Goal: Task Accomplishment & Management: Manage account settings

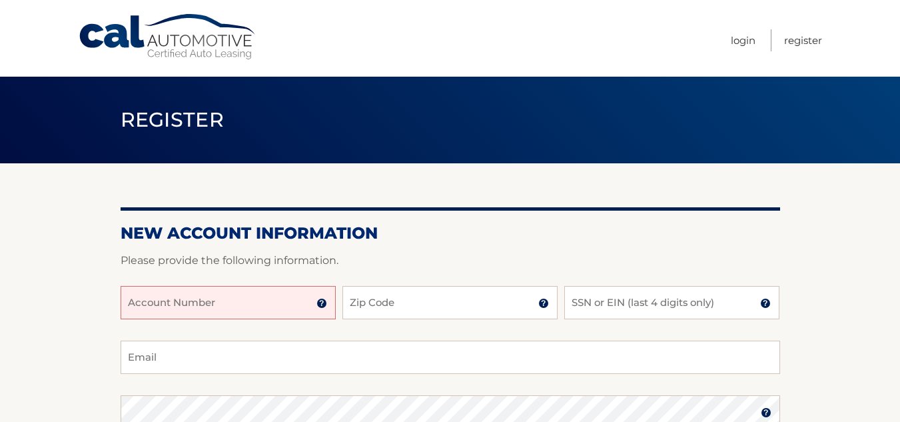
click at [205, 306] on input "Account Number" at bounding box center [228, 302] width 215 height 33
type input "4456025931"
click at [392, 312] on input "Zip Code" at bounding box center [449, 302] width 215 height 33
type input "33176"
click at [616, 300] on input "SSN or EIN (last 4 digits only)" at bounding box center [671, 302] width 215 height 33
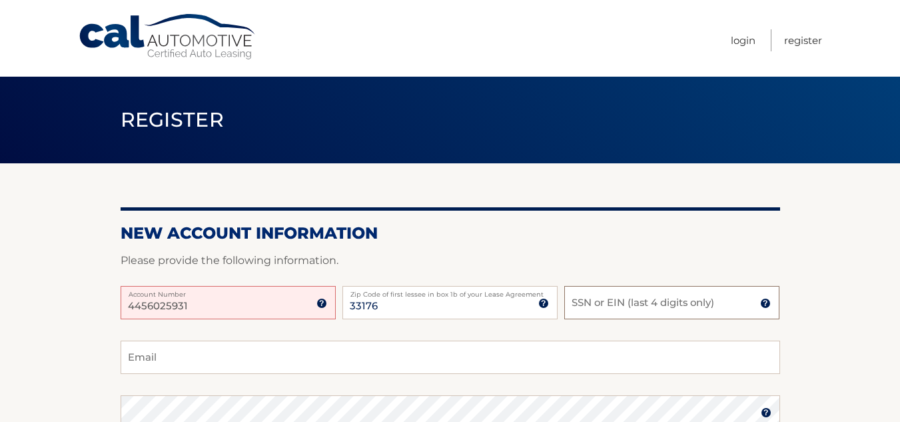
type input "7"
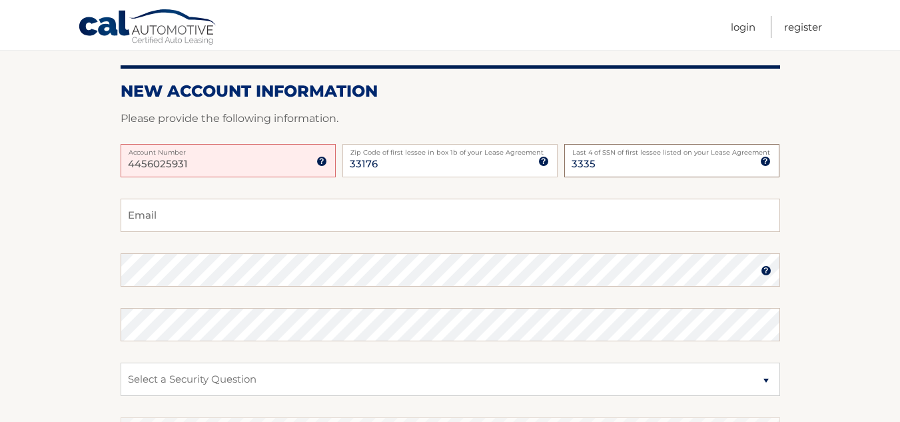
scroll to position [213, 0]
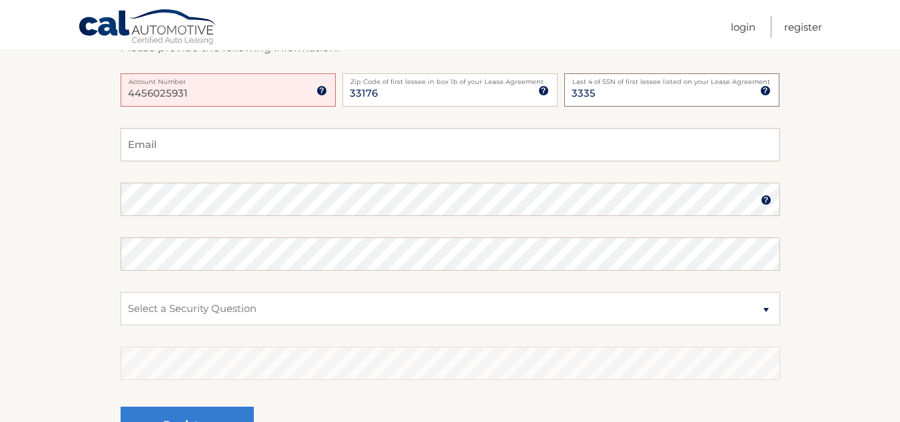
type input "3335"
click at [216, 153] on input "Email" at bounding box center [450, 144] width 659 height 33
type input "[EMAIL_ADDRESS][DOMAIN_NAME]"
click at [217, 313] on select "Select a Security Question What was the name of your elementary school? What is…" at bounding box center [450, 308] width 659 height 33
select select "4"
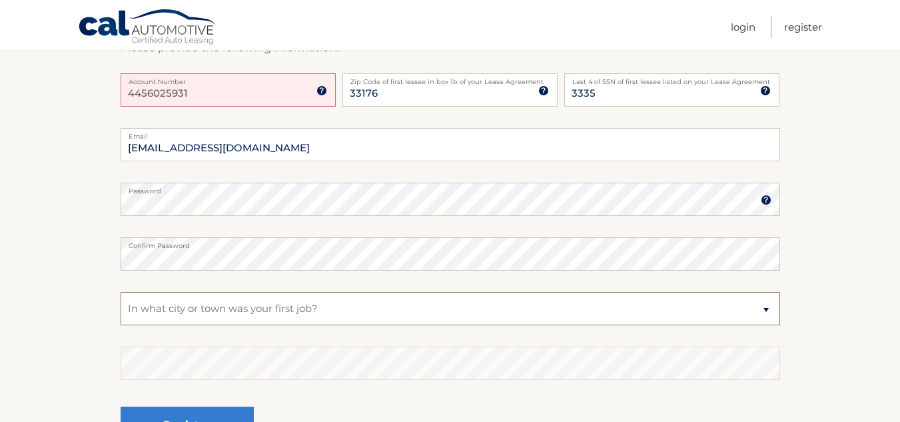
click at [121, 292] on select "Select a Security Question What was the name of your elementary school? What is…" at bounding box center [450, 308] width 659 height 33
click at [250, 315] on select "Select a Security Question What was the name of your elementary school? What is…" at bounding box center [450, 308] width 659 height 33
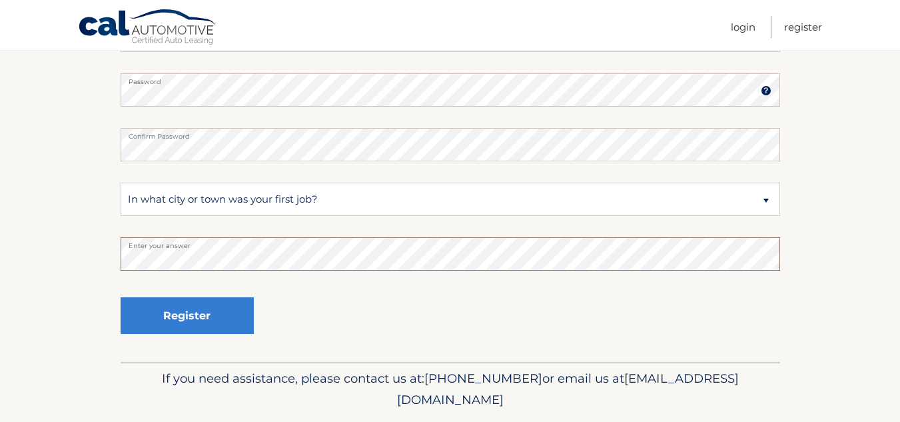
scroll to position [363, 0]
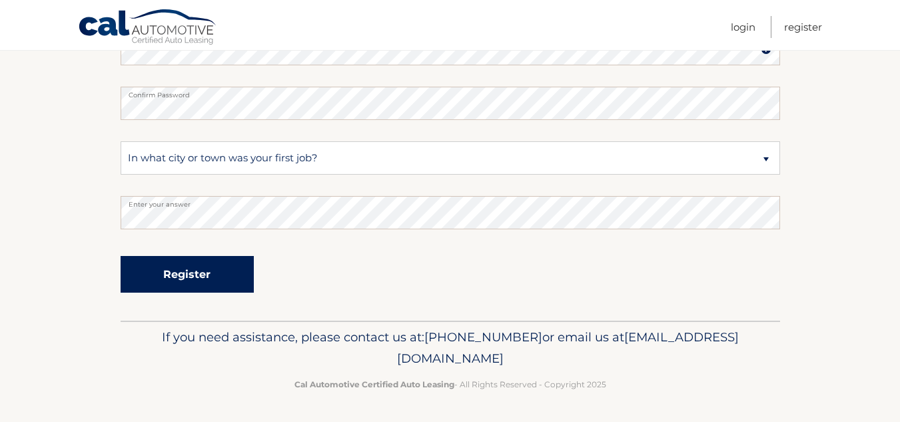
click at [184, 274] on button "Register" at bounding box center [187, 274] width 133 height 37
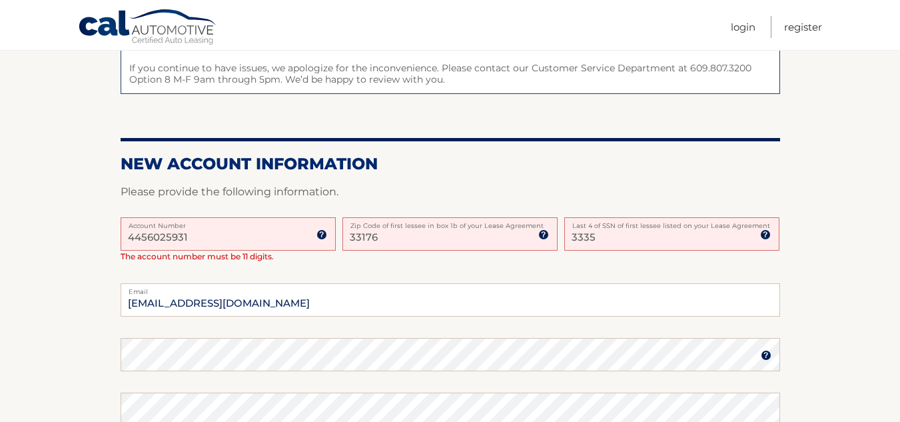
scroll to position [241, 0]
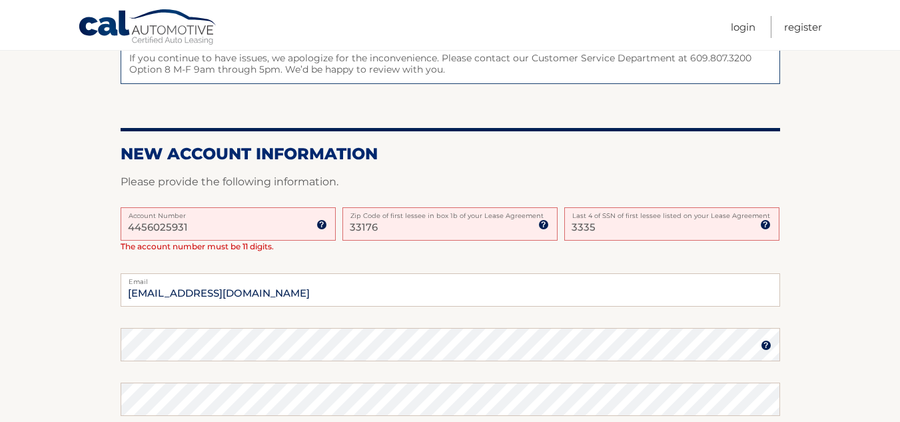
click at [136, 227] on input "4456025931" at bounding box center [228, 223] width 215 height 33
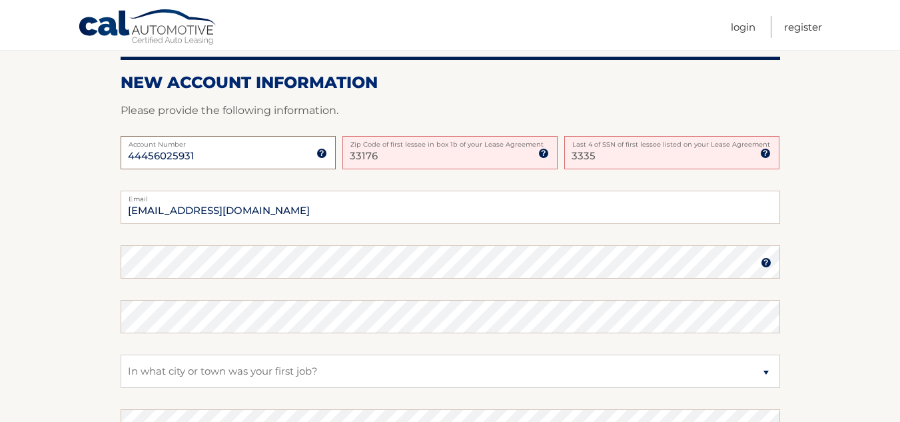
scroll to position [333, 0]
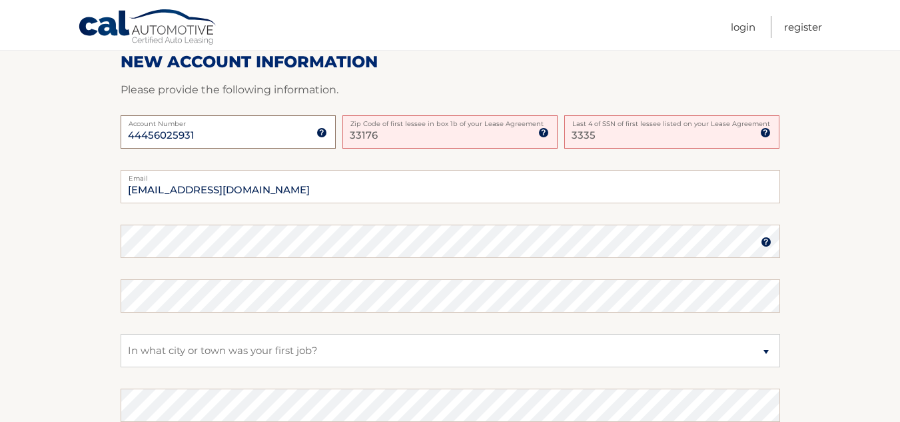
type input "44456025931"
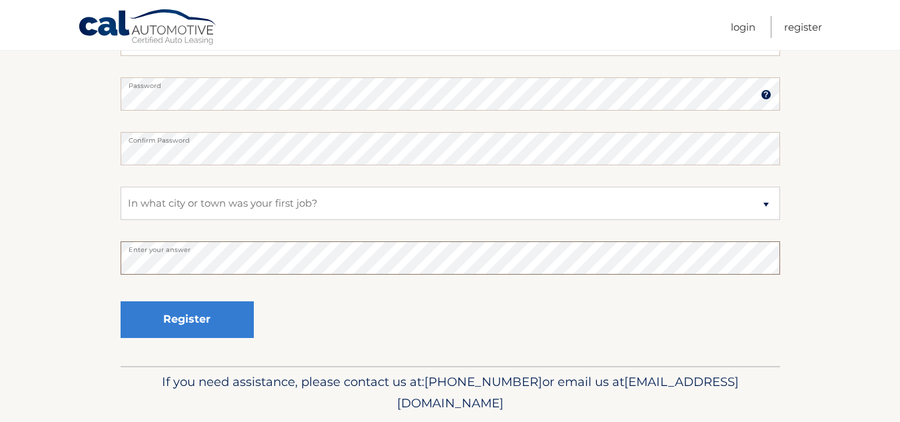
scroll to position [525, 0]
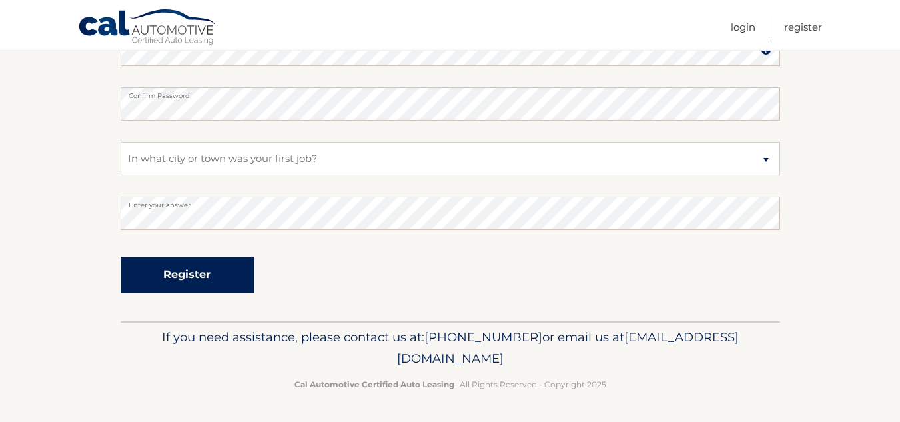
click at [187, 279] on button "Register" at bounding box center [187, 274] width 133 height 37
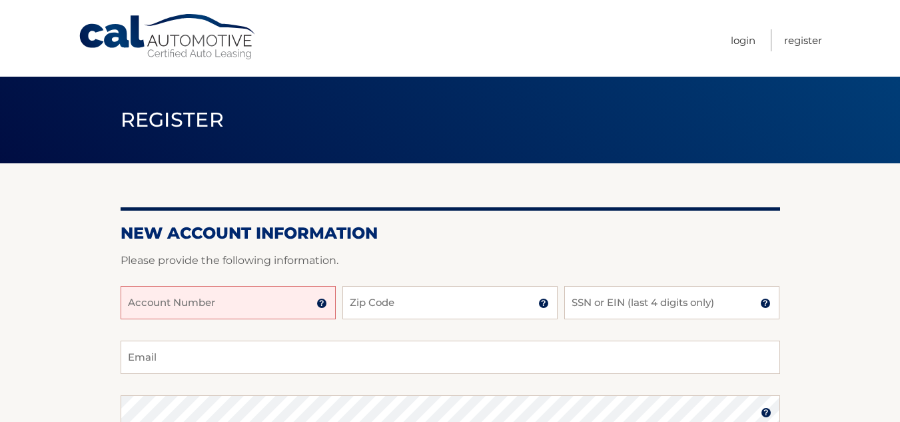
click at [264, 300] on input "Account Number" at bounding box center [228, 302] width 215 height 33
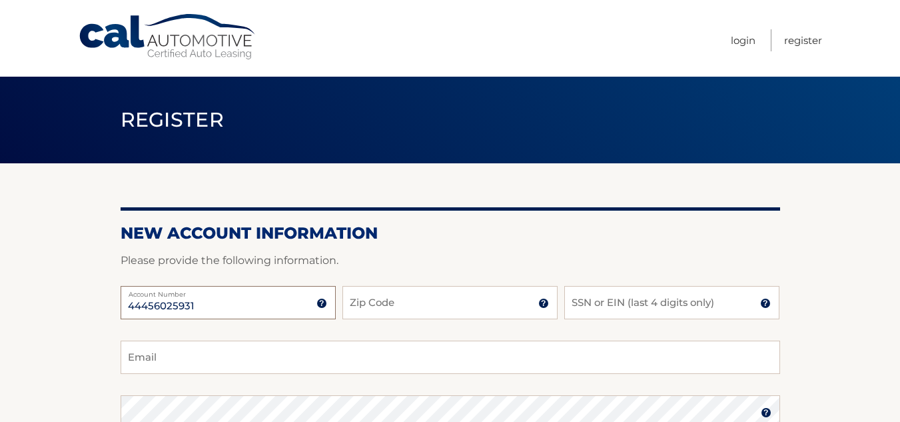
type input "44456025931"
click at [436, 296] on input "Zip Code" at bounding box center [449, 302] width 215 height 33
type input "33176"
type input "3335"
click at [391, 365] on input "Email" at bounding box center [450, 356] width 659 height 33
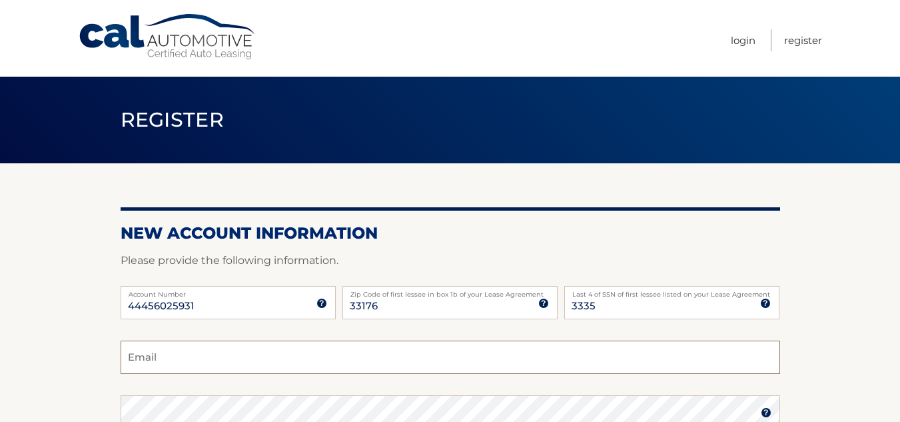
type input "[EMAIL_ADDRESS][DOMAIN_NAME]"
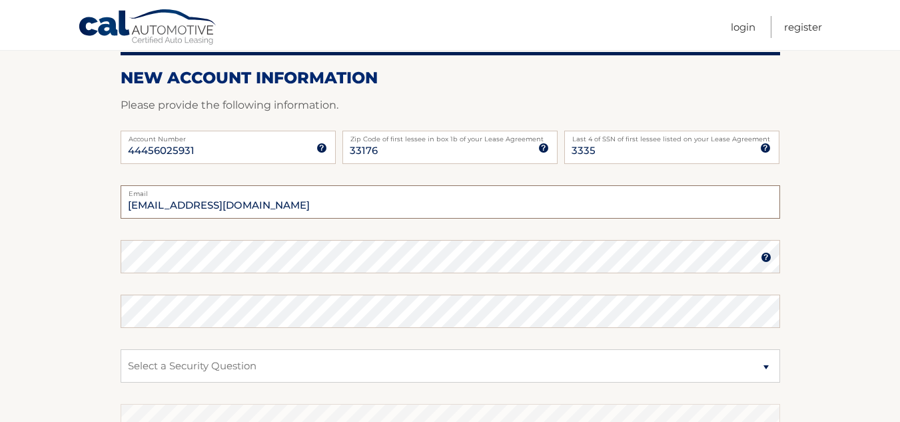
scroll to position [170, 0]
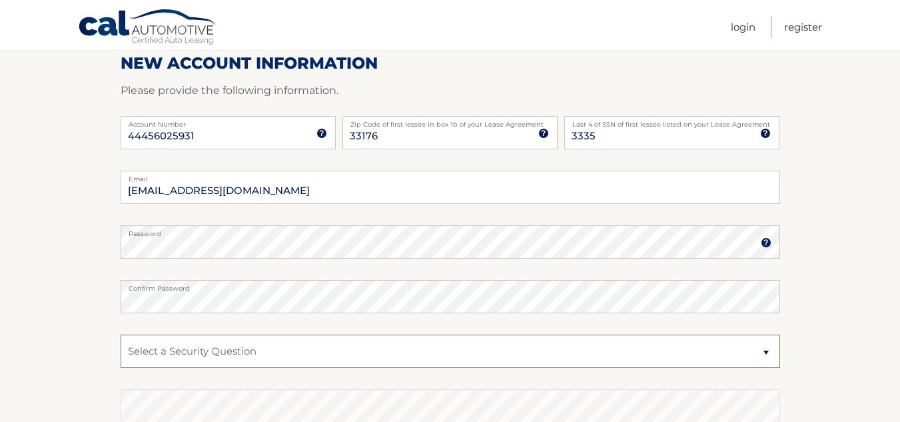
click at [248, 351] on select "Select a Security Question What was the name of your elementary school? What is…" at bounding box center [450, 350] width 659 height 33
select select "4"
click at [121, 334] on select "Select a Security Question What was the name of your elementary school? What is…" at bounding box center [450, 350] width 659 height 33
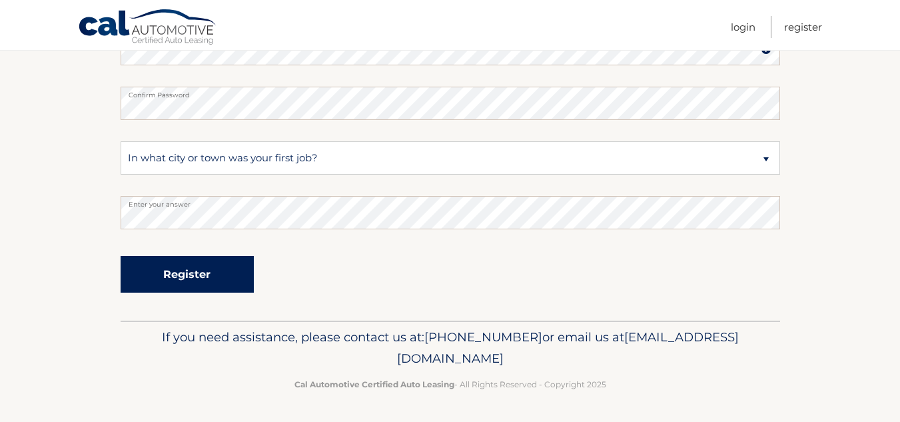
click at [179, 278] on button "Register" at bounding box center [187, 274] width 133 height 37
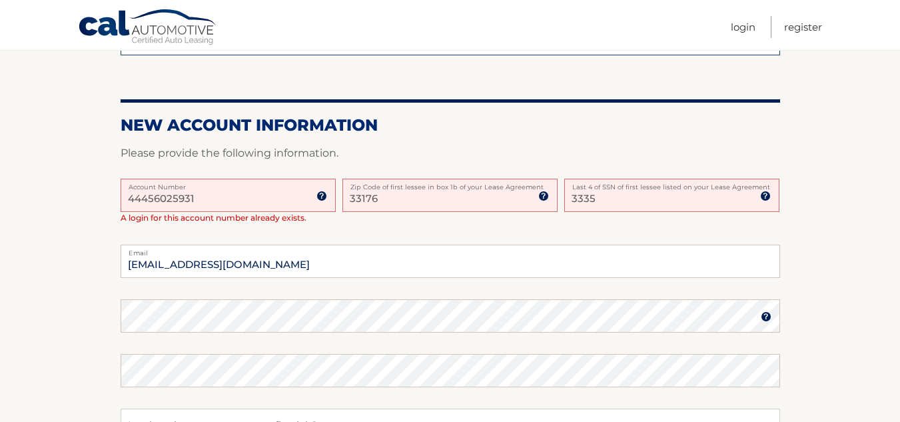
scroll to position [313, 0]
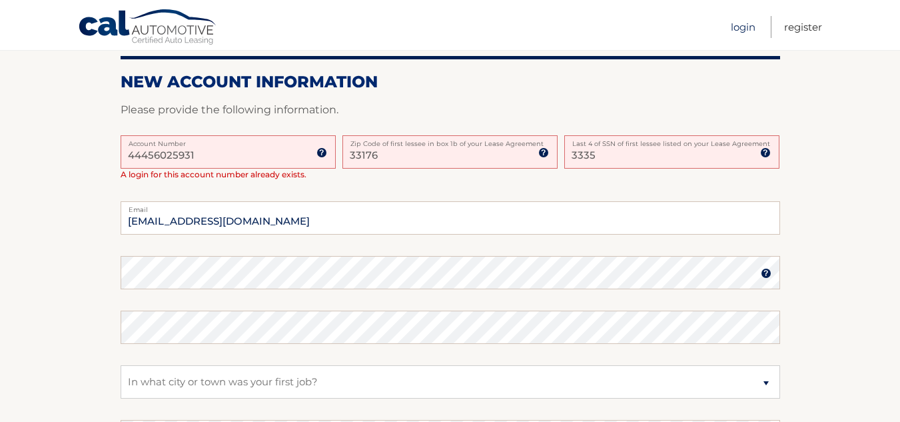
click at [745, 29] on link "Login" at bounding box center [743, 27] width 25 height 22
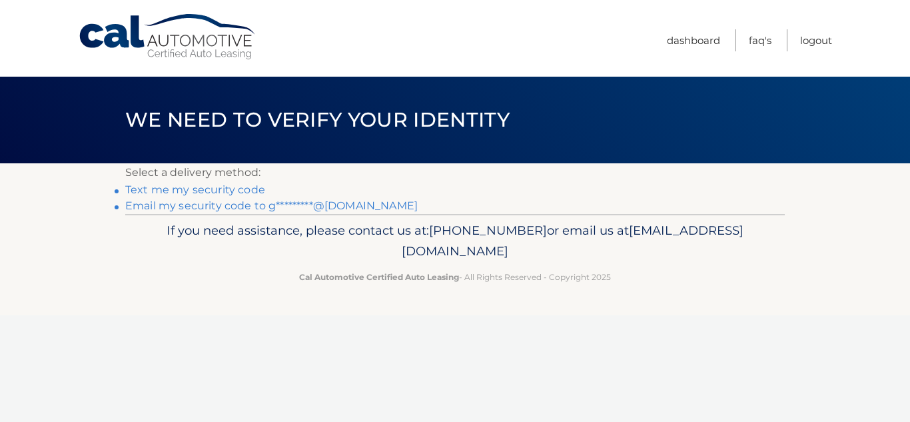
click at [220, 187] on link "Text me my security code" at bounding box center [195, 189] width 140 height 13
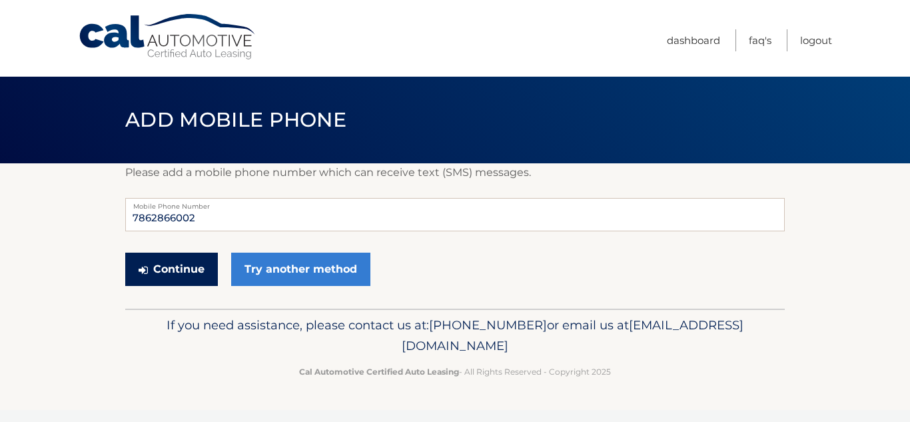
click at [165, 269] on button "Continue" at bounding box center [171, 268] width 93 height 33
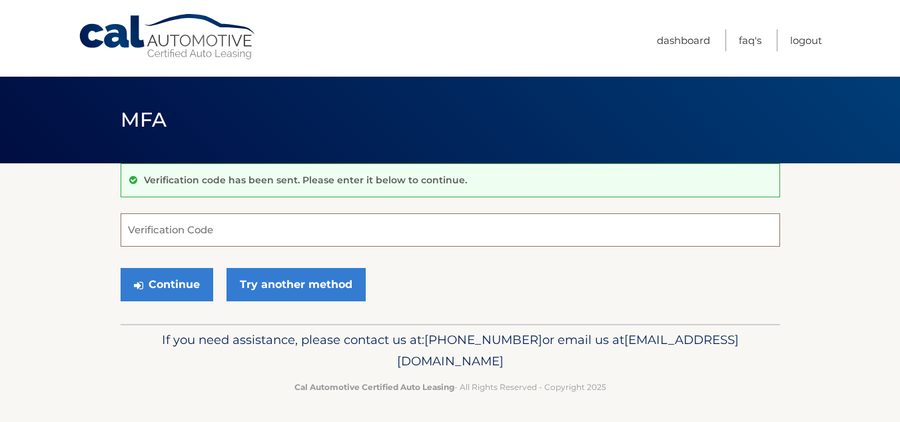
click at [192, 226] on input "Verification Code" at bounding box center [450, 229] width 659 height 33
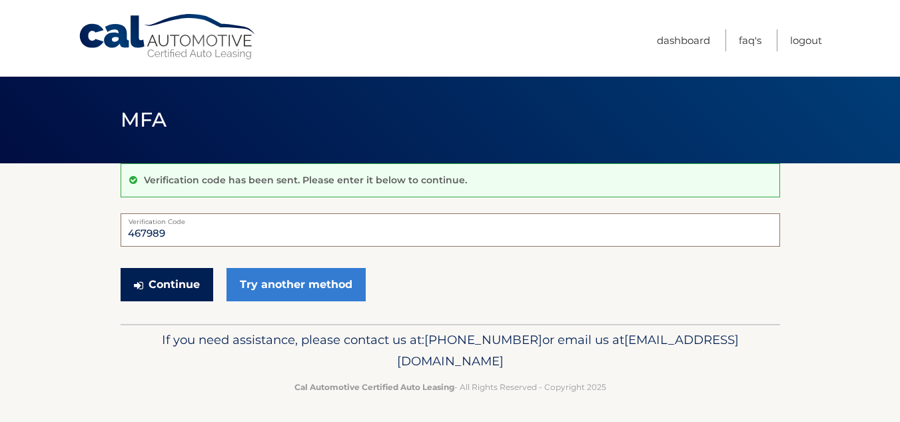
type input "467989"
click at [152, 288] on button "Continue" at bounding box center [167, 284] width 93 height 33
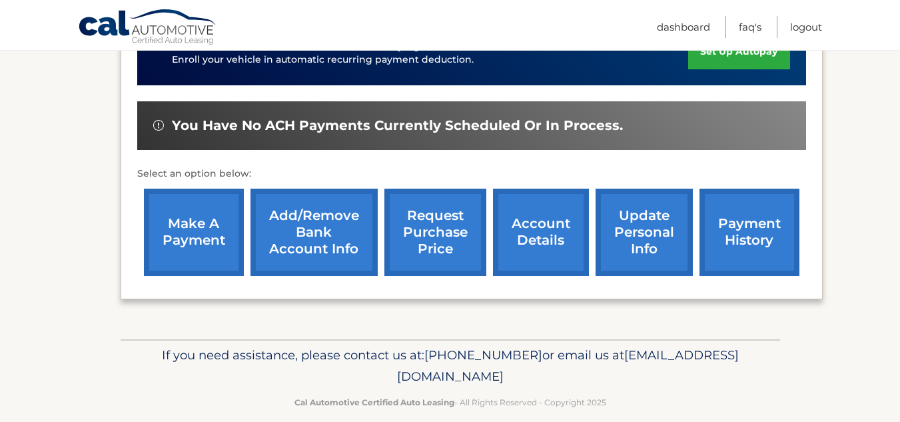
scroll to position [436, 0]
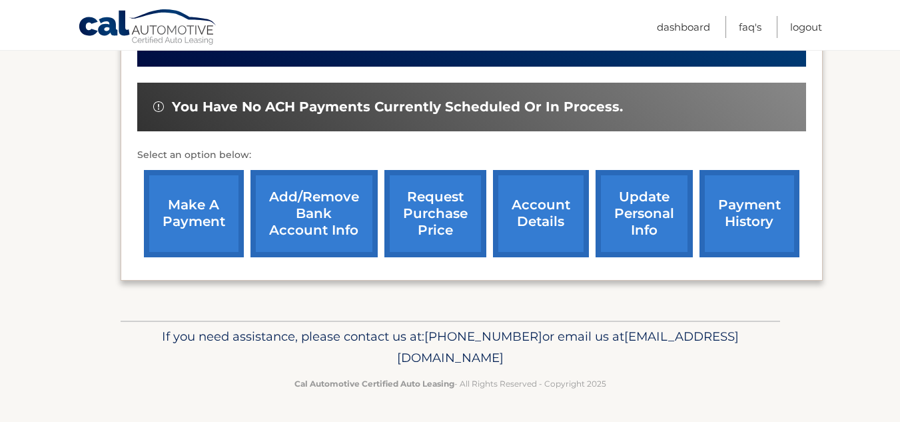
click at [639, 223] on link "update personal info" at bounding box center [644, 213] width 97 height 87
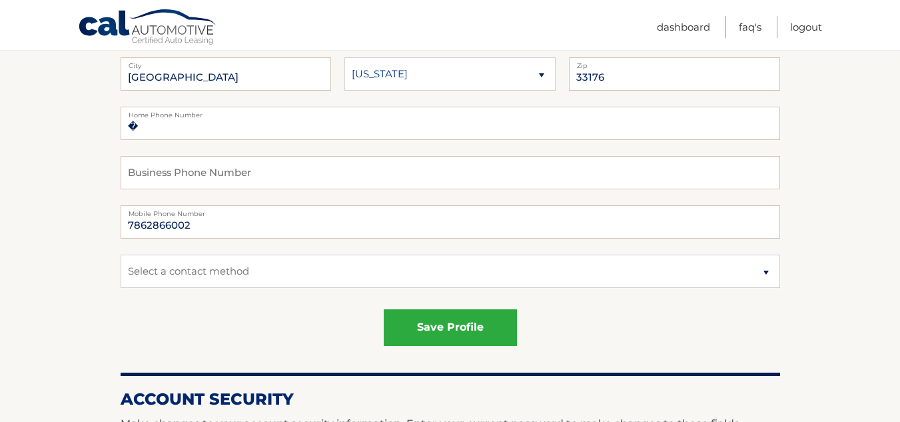
scroll to position [257, 0]
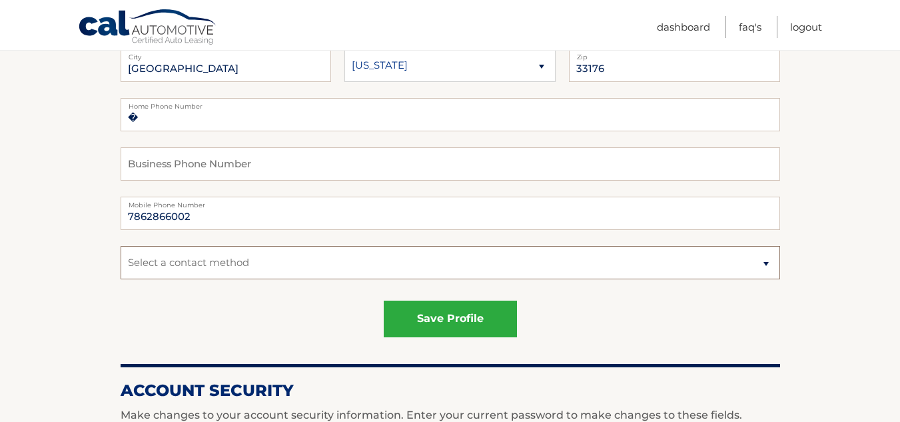
click at [769, 264] on select "Select a contact method Mobile Home" at bounding box center [450, 262] width 659 height 33
click at [855, 167] on section "Account Overview | Edit Profile account information 13255 SW 106TH AVE Street A…" at bounding box center [450, 420] width 900 height 1028
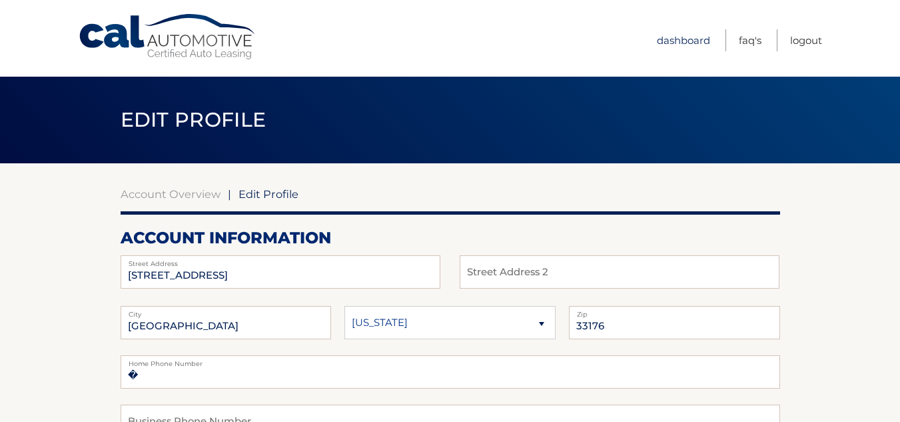
click at [686, 42] on link "Dashboard" at bounding box center [683, 40] width 53 height 22
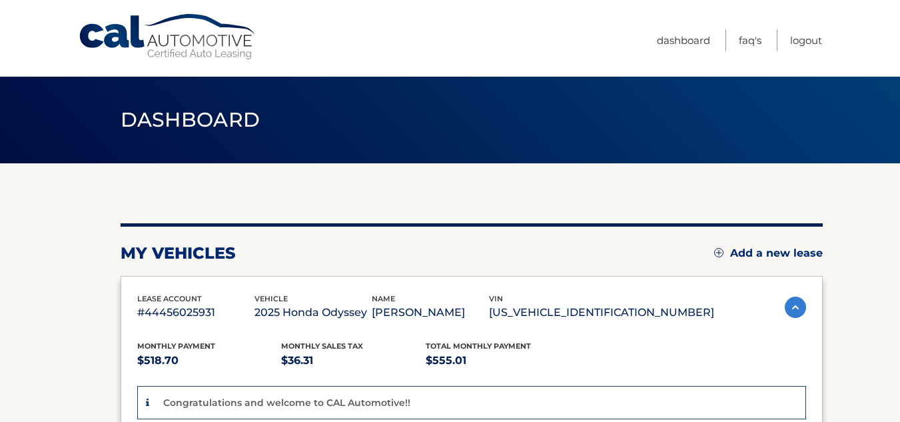
scroll to position [368, 0]
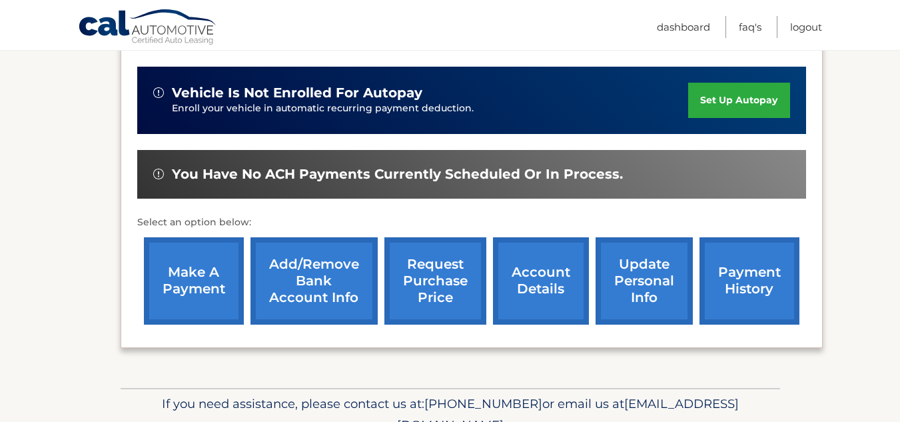
click at [544, 285] on link "account details" at bounding box center [541, 280] width 96 height 87
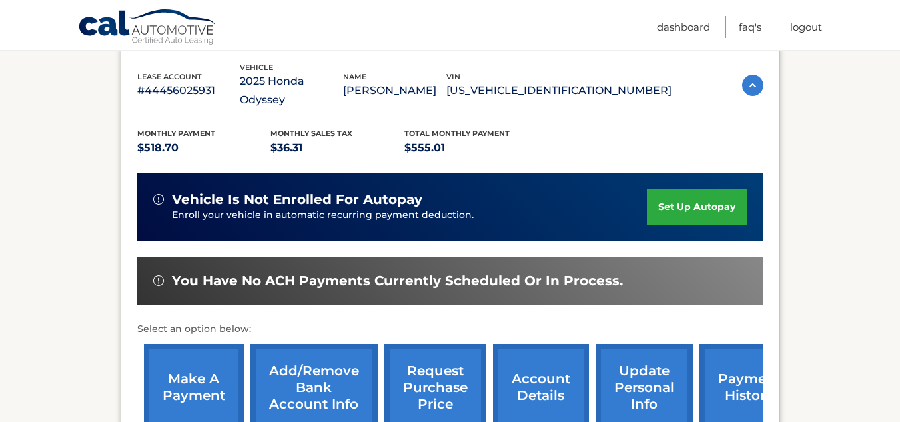
scroll to position [302, 0]
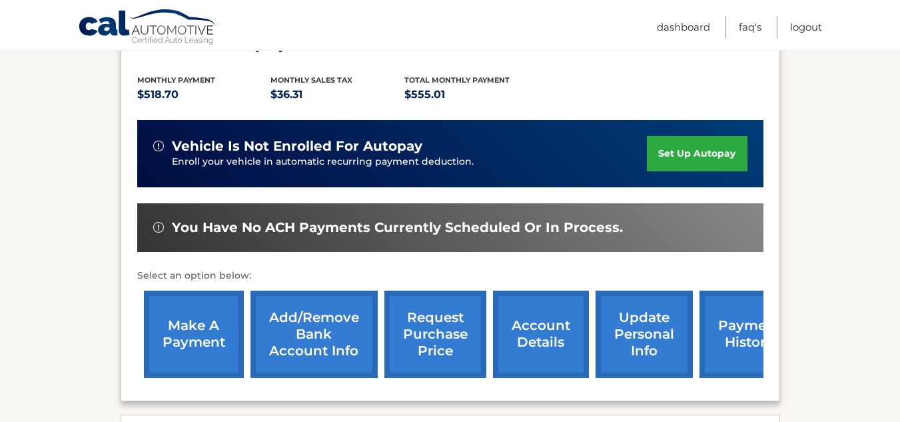
click at [679, 136] on link "set up autopay" at bounding box center [697, 153] width 100 height 35
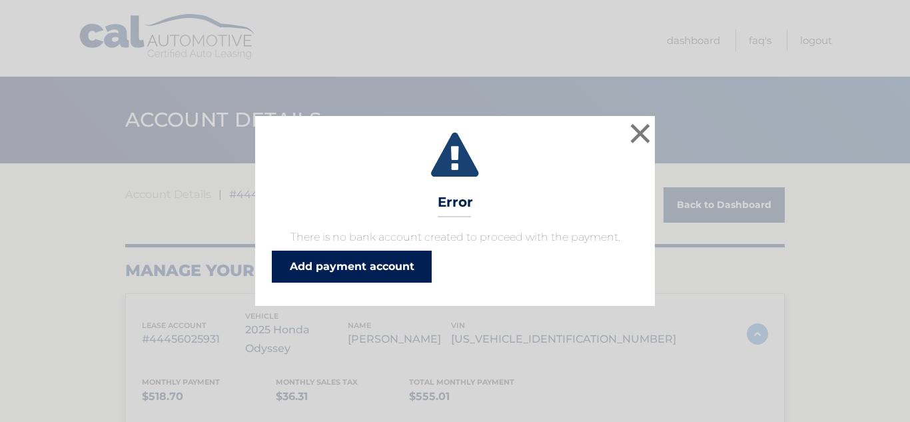
click at [390, 269] on link "Add payment account" at bounding box center [352, 266] width 160 height 32
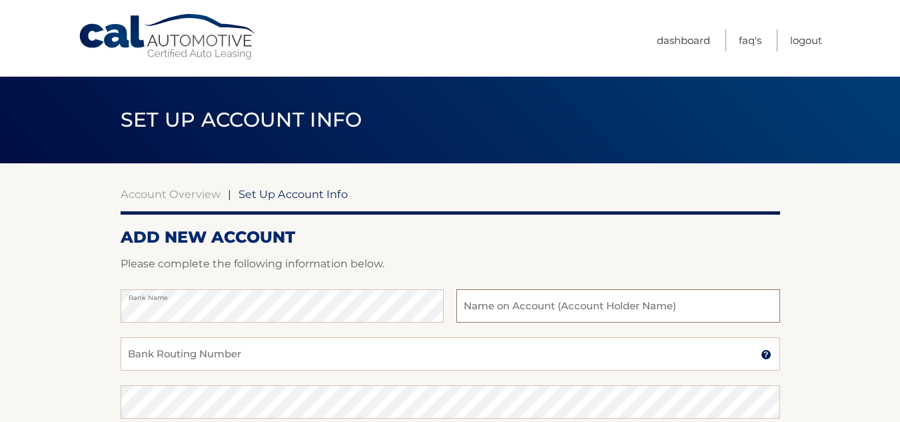
click at [546, 308] on input "text" at bounding box center [617, 305] width 323 height 33
type input "Ana Margarita Martinez"
click at [291, 354] on input "Bank Routing Number" at bounding box center [450, 353] width 659 height 33
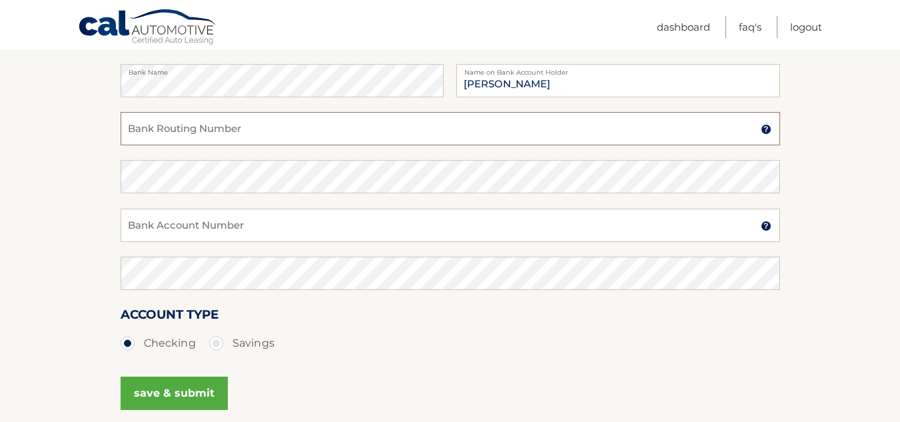
scroll to position [233, 0]
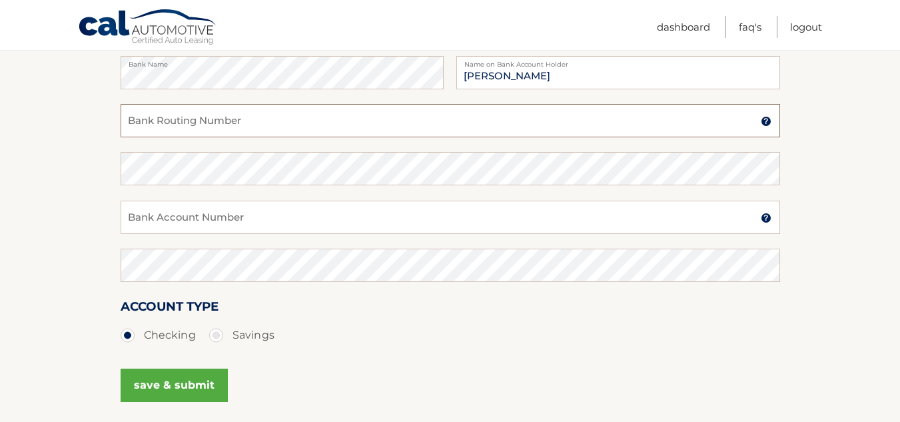
click at [232, 125] on input "Bank Routing Number" at bounding box center [450, 120] width 659 height 33
type input "263191387"
click at [205, 222] on input "Bank Account Number" at bounding box center [450, 217] width 659 height 33
type input "0"
type input "1"
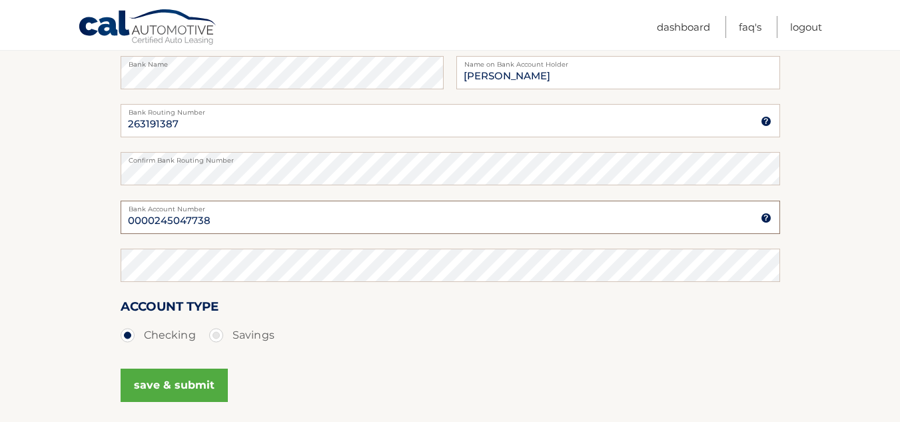
type input "0000245047738"
click at [185, 383] on button "save & submit" at bounding box center [174, 384] width 107 height 33
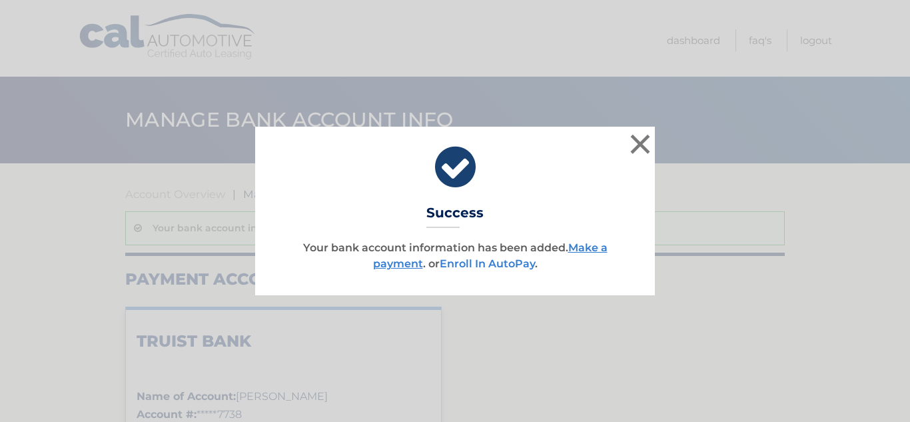
click at [487, 264] on link "Enroll In AutoPay" at bounding box center [487, 263] width 95 height 13
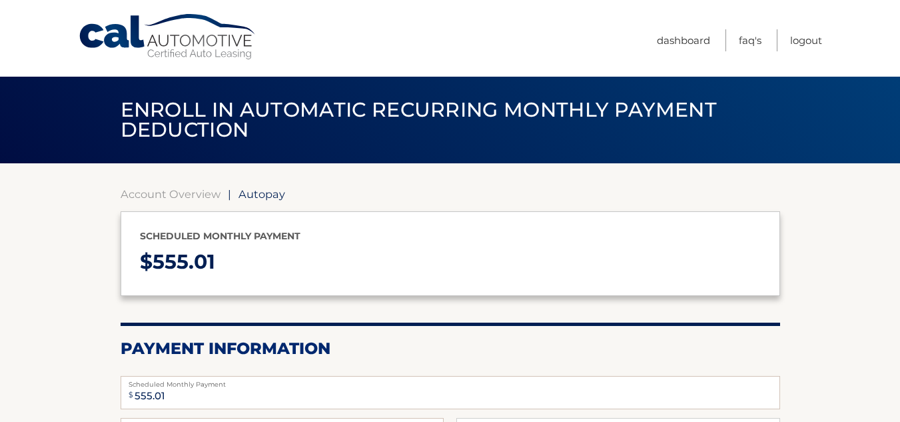
select select "NGMzOTEzZDgtOGVlMy00YjdiLTkyNGQtYmY1M2NlZGRmYzRj"
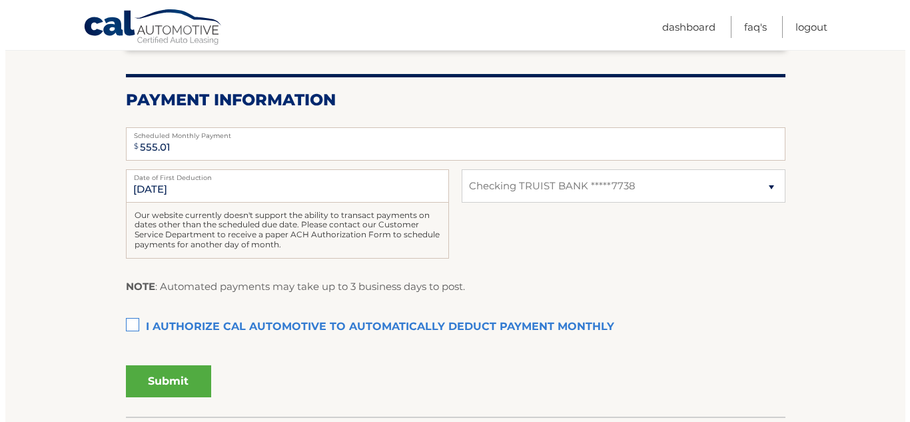
scroll to position [275, 0]
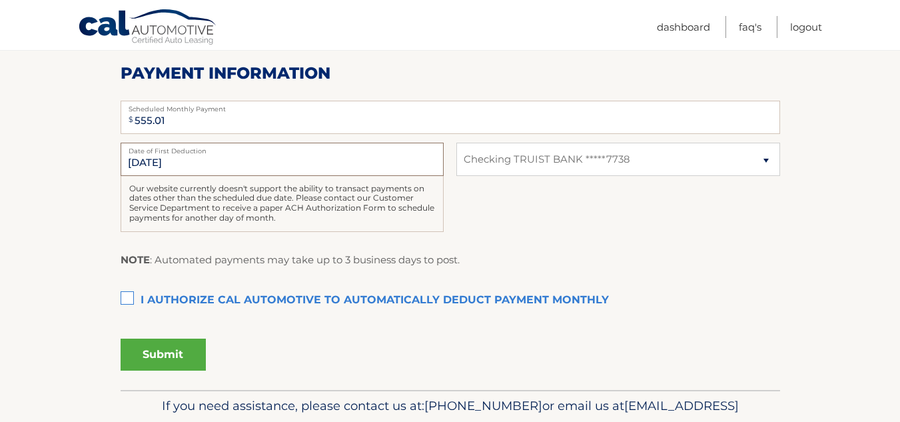
click at [184, 167] on input "10/11/2025" at bounding box center [282, 159] width 323 height 33
click at [172, 162] on input "10/11/2025" at bounding box center [282, 159] width 323 height 33
drag, startPoint x: 235, startPoint y: 147, endPoint x: 241, endPoint y: 154, distance: 9.5
click at [241, 154] on div "10/11/2025 Date of First Deduction" at bounding box center [282, 159] width 323 height 33
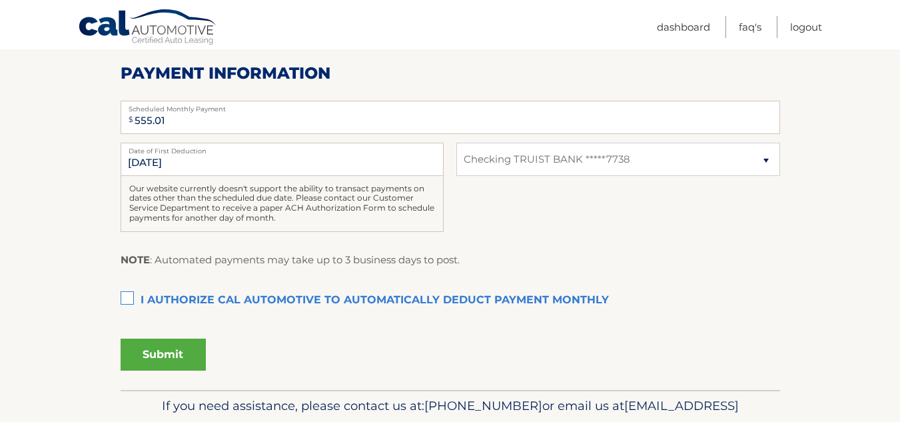
click at [281, 220] on div "Our website currently doesn't support the ability to transact payments on dates…" at bounding box center [282, 204] width 323 height 56
click at [260, 223] on div "Our website currently doesn't support the ability to transact payments on dates…" at bounding box center [282, 204] width 323 height 56
click at [166, 161] on input "10/11/2025" at bounding box center [282, 159] width 323 height 33
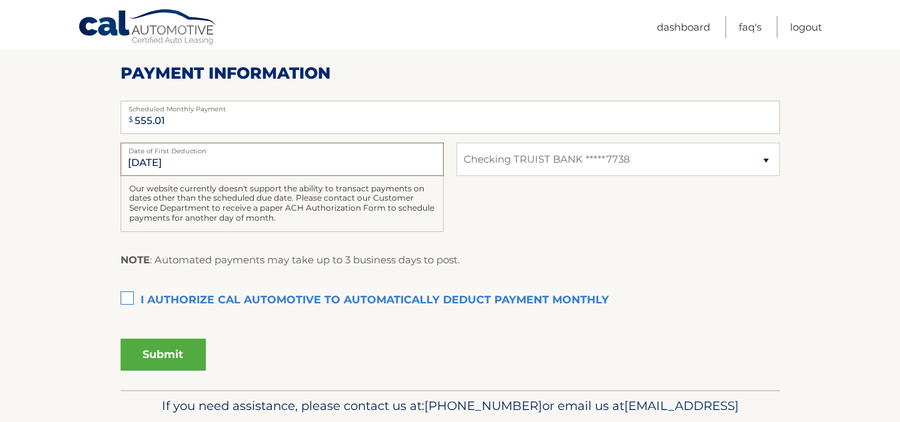
click button "Confirm" at bounding box center [0, 0] width 0 height 0
click at [121, 299] on label "I authorize cal automotive to automatically deduct payment monthly This checkbo…" at bounding box center [450, 300] width 659 height 27
click at [0, 0] on input "I authorize cal automotive to automatically deduct payment monthly This checkbo…" at bounding box center [0, 0] width 0 height 0
drag, startPoint x: 131, startPoint y: 187, endPoint x: 281, endPoint y: 228, distance: 156.1
click at [281, 228] on div "Our website currently doesn't support the ability to transact payments on dates…" at bounding box center [282, 204] width 323 height 56
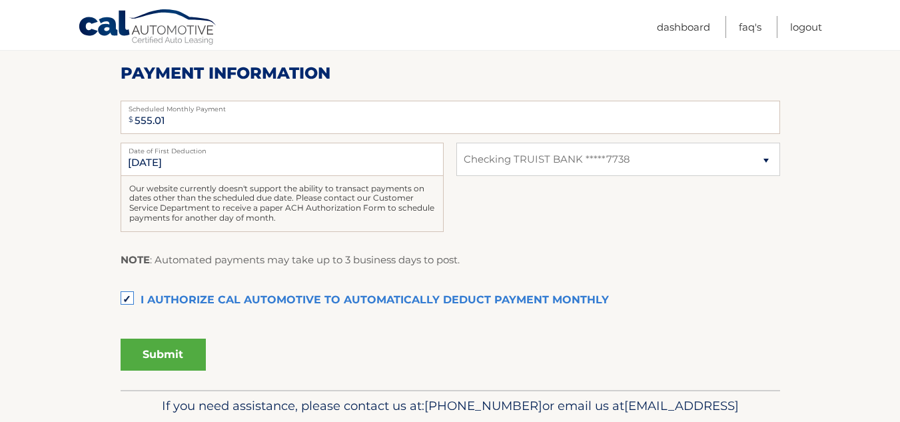
copy div "Our website currently doesn't support the ability to transact payments on dates…"
click at [296, 329] on fieldset "$ 555.01 Scheduled Monthly Payment Monthly Deduction cannot exceed amount of 2 …" at bounding box center [450, 241] width 659 height 298
click at [152, 352] on button "Submit" at bounding box center [163, 354] width 85 height 32
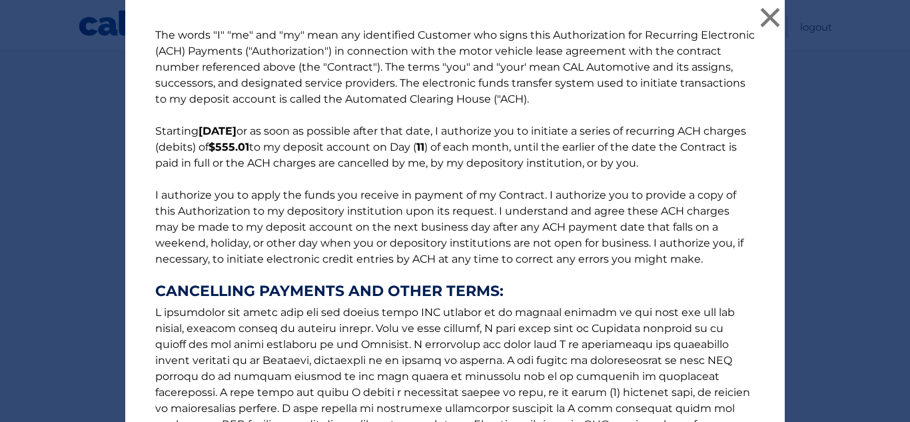
scroll to position [208, 0]
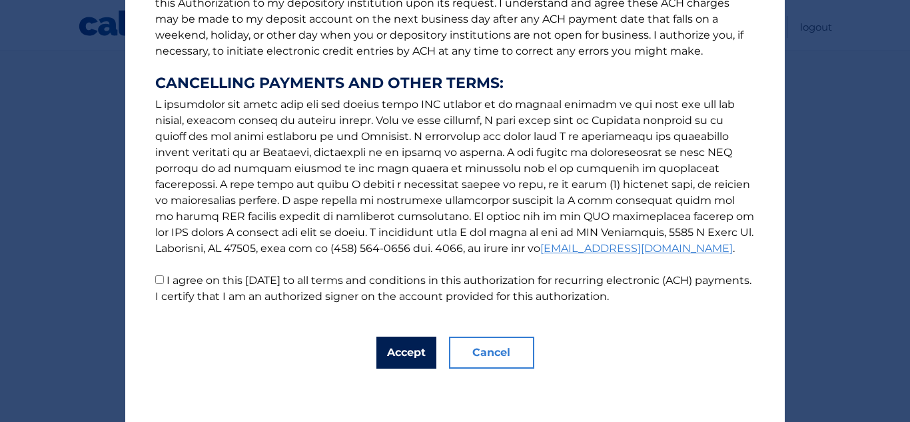
click at [386, 354] on button "Accept" at bounding box center [406, 352] width 60 height 32
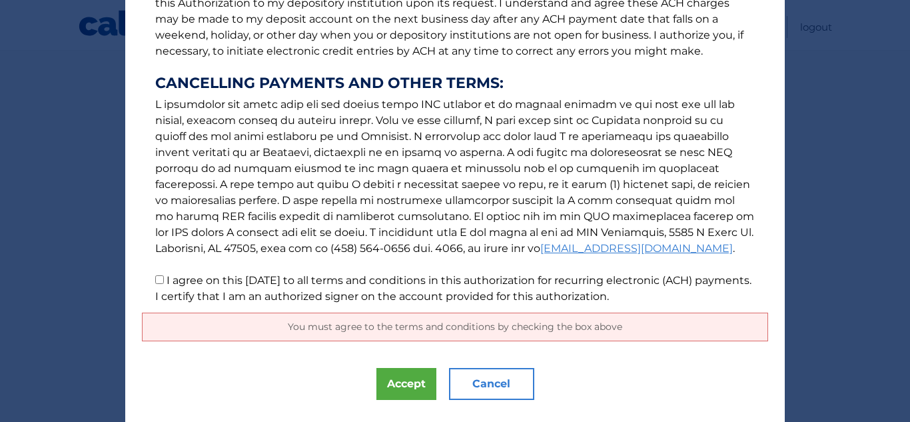
click at [162, 283] on label "I agree on this 10/08/2025 to all terms and conditions in this authorization fo…" at bounding box center [453, 288] width 596 height 29
click at [162, 283] on input "I agree on this 10/08/2025 to all terms and conditions in this authorization fo…" at bounding box center [159, 279] width 9 height 9
checkbox input "true"
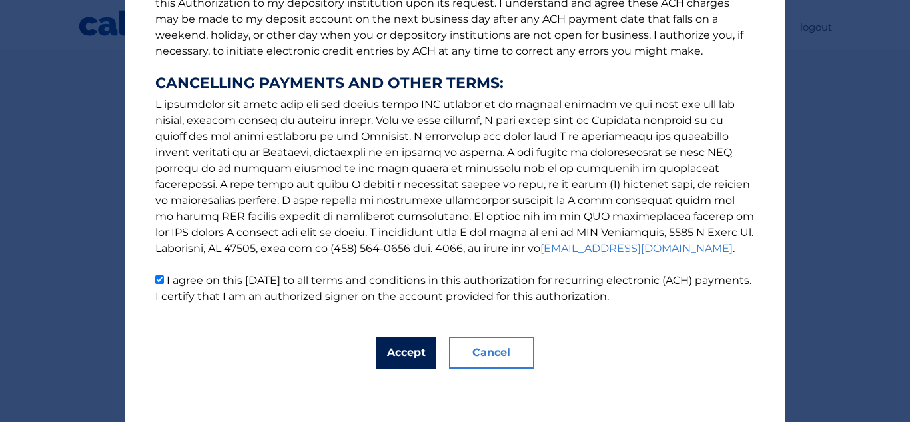
click at [413, 353] on button "Accept" at bounding box center [406, 352] width 60 height 32
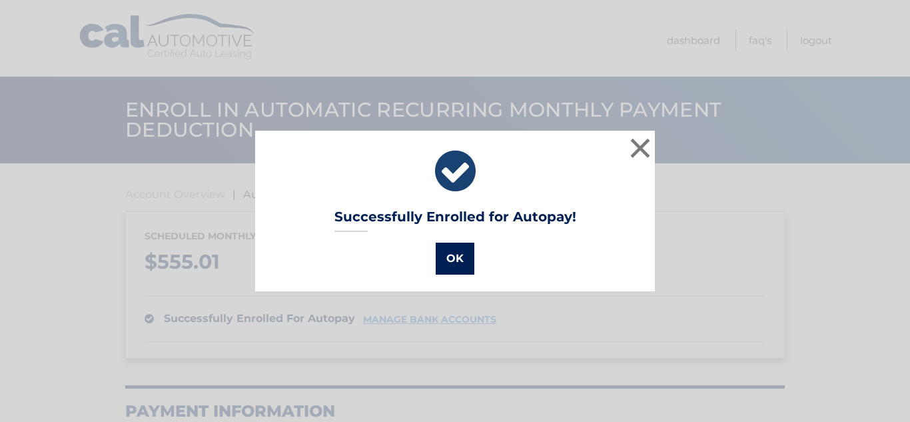
click at [450, 254] on button "OK" at bounding box center [455, 258] width 39 height 32
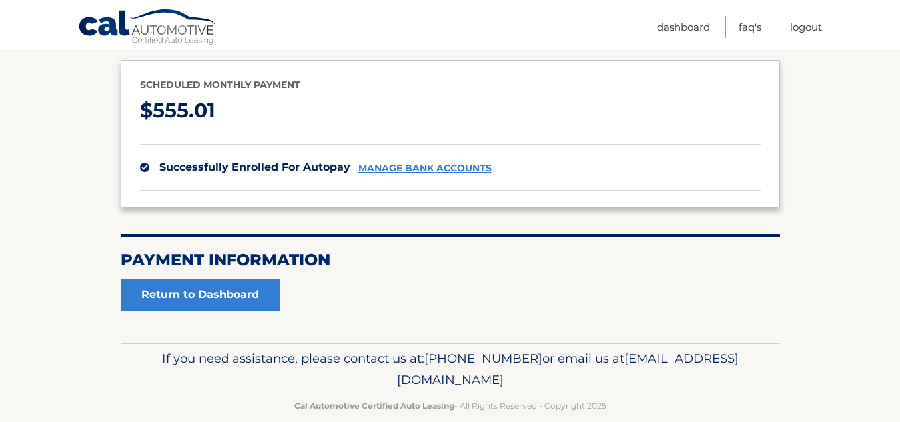
scroll to position [173, 0]
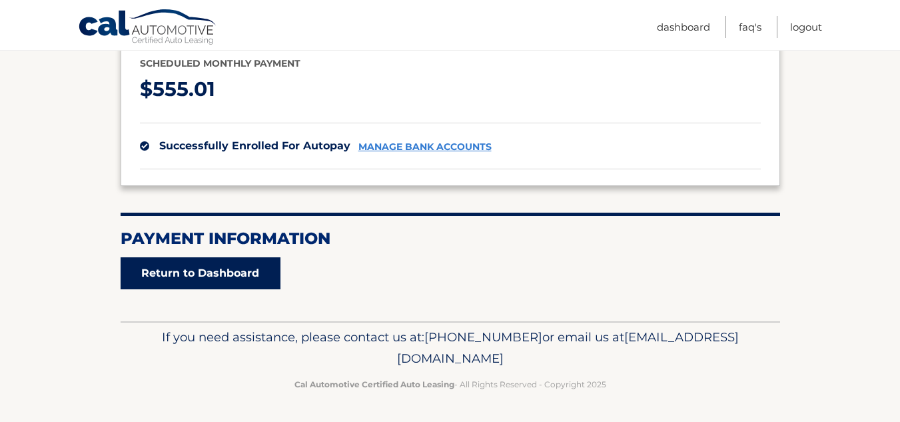
click at [211, 257] on link "Return to Dashboard" at bounding box center [201, 273] width 160 height 32
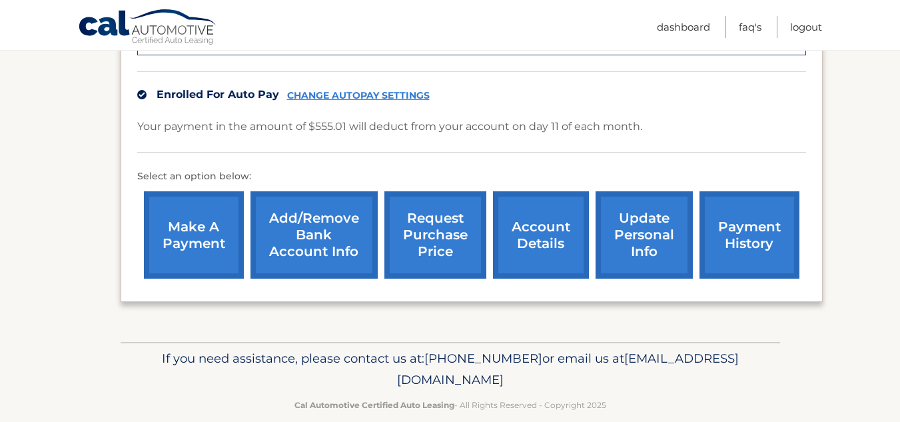
scroll to position [372, 0]
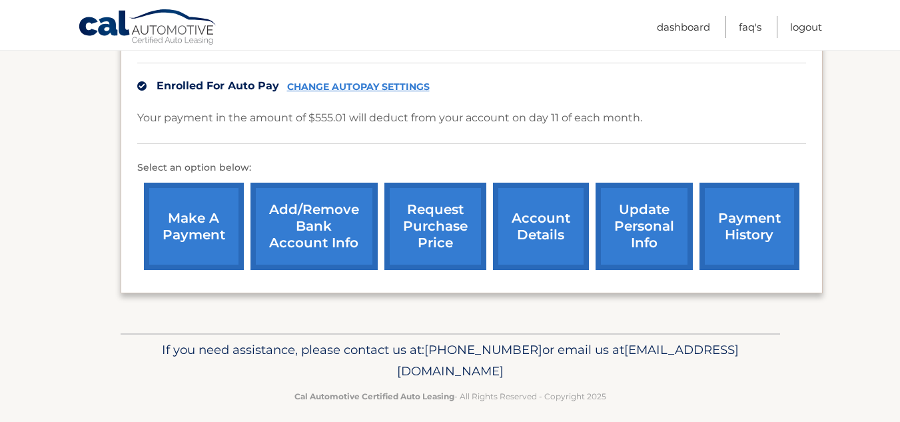
click at [751, 230] on link "payment history" at bounding box center [749, 226] width 100 height 87
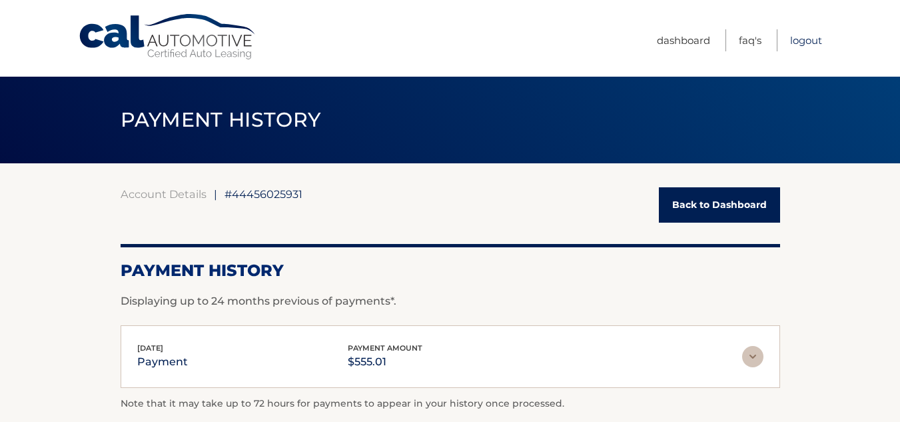
click at [803, 41] on link "Logout" at bounding box center [806, 40] width 32 height 22
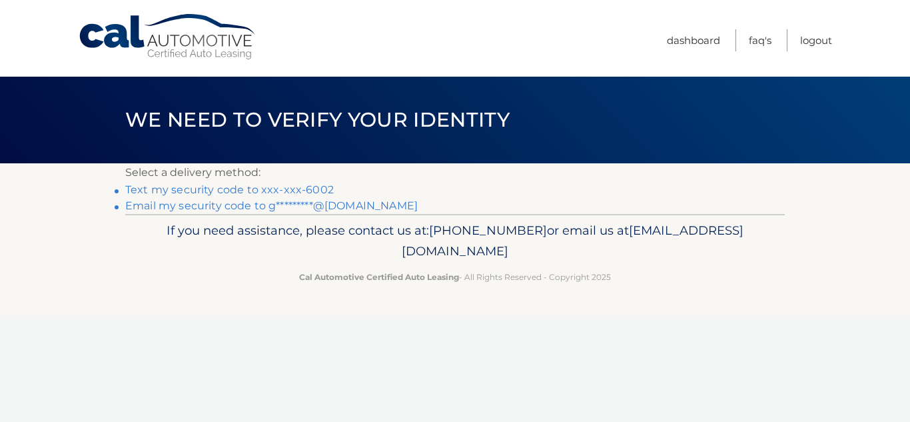
click at [221, 190] on link "Text my security code to xxx-xxx-6002" at bounding box center [229, 189] width 209 height 13
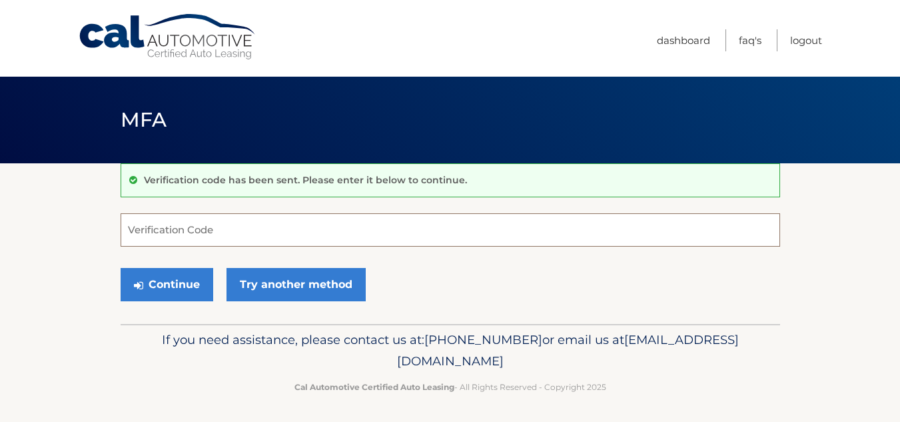
click at [246, 234] on input "Verification Code" at bounding box center [450, 229] width 659 height 33
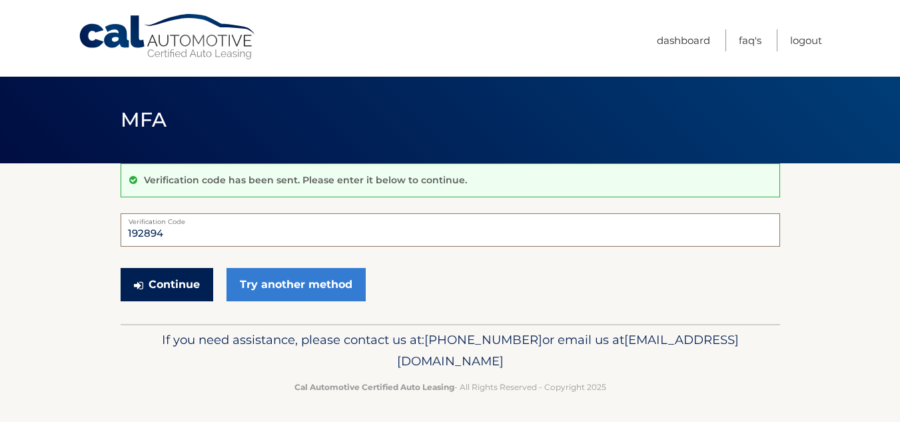
type input "192894"
click at [175, 290] on button "Continue" at bounding box center [167, 284] width 93 height 33
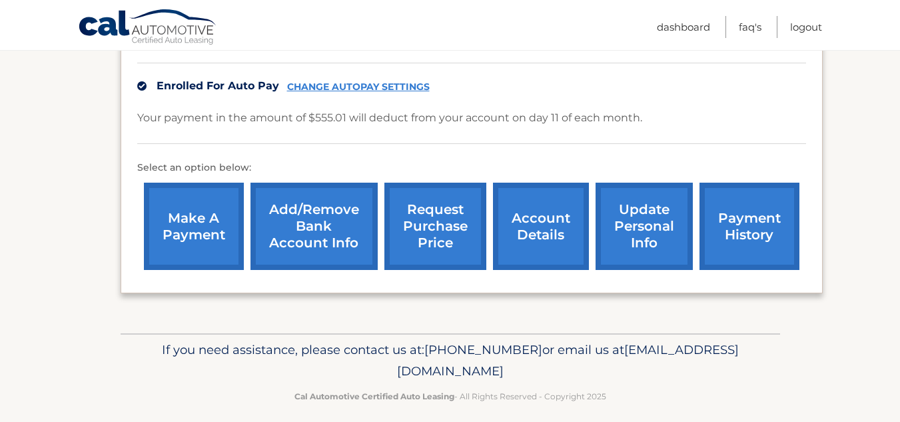
scroll to position [382, 0]
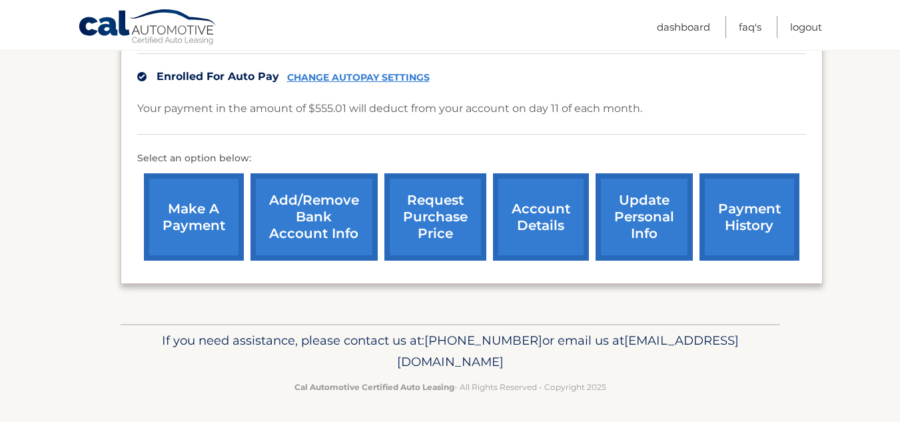
click at [216, 206] on link "make a payment" at bounding box center [194, 216] width 100 height 87
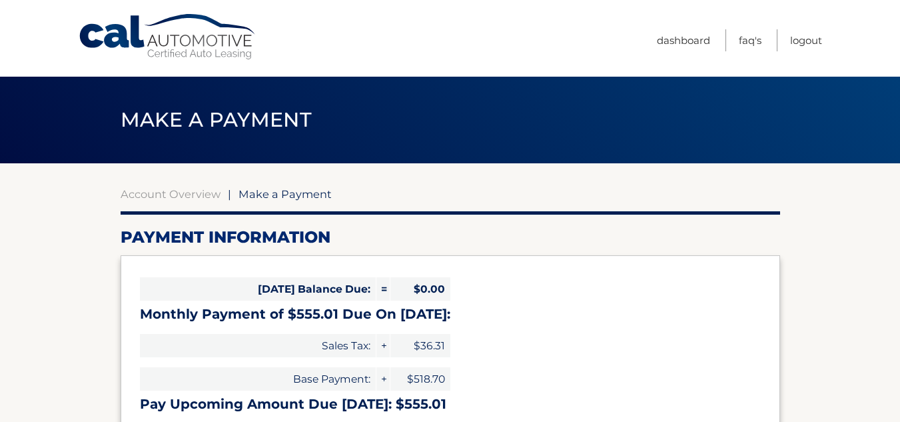
select select "NGMzOTEzZDgtOGVlMy00YjdiLTkyNGQtYmY1M2NlZGRmYzRj"
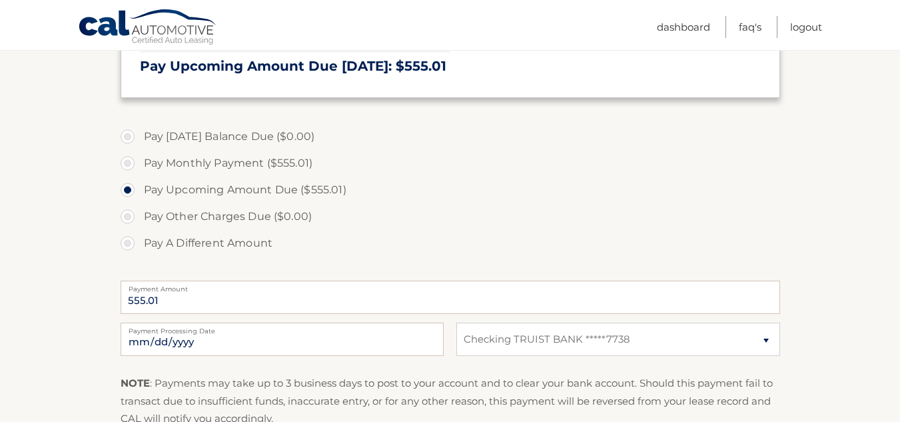
scroll to position [364, 0]
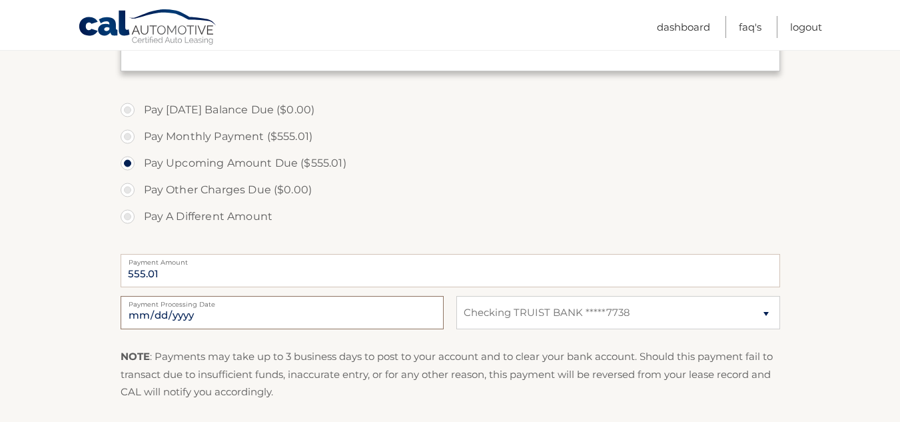
click at [205, 313] on input "2025-10-08" at bounding box center [282, 312] width 323 height 33
click at [396, 175] on label "Pay Upcoming Amount Due ($555.01)" at bounding box center [450, 163] width 659 height 27
click at [139, 171] on input "Pay Upcoming Amount Due ($555.01)" at bounding box center [132, 160] width 13 height 21
click at [127, 137] on label "Pay Monthly Payment ($555.01)" at bounding box center [450, 136] width 659 height 27
click at [127, 137] on input "Pay Monthly Payment ($555.01)" at bounding box center [132, 133] width 13 height 21
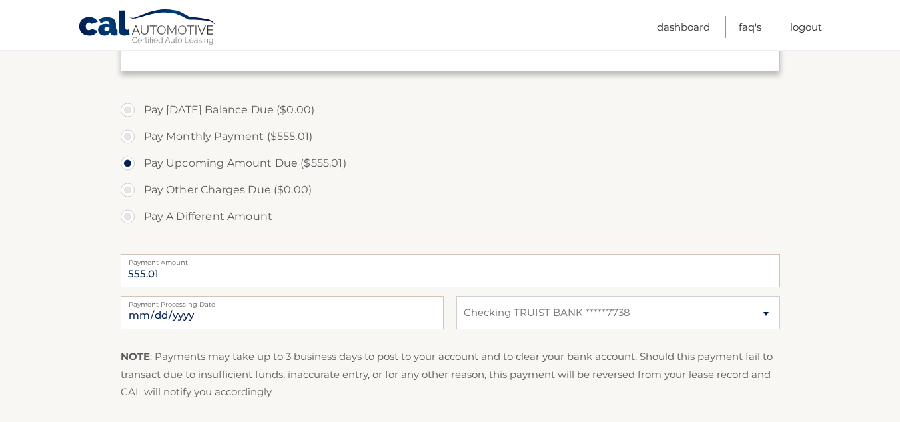
radio input "true"
click at [899, 33] on div "Cal Automotive Menu Dashboard FAQ's Logout" at bounding box center [450, 25] width 900 height 50
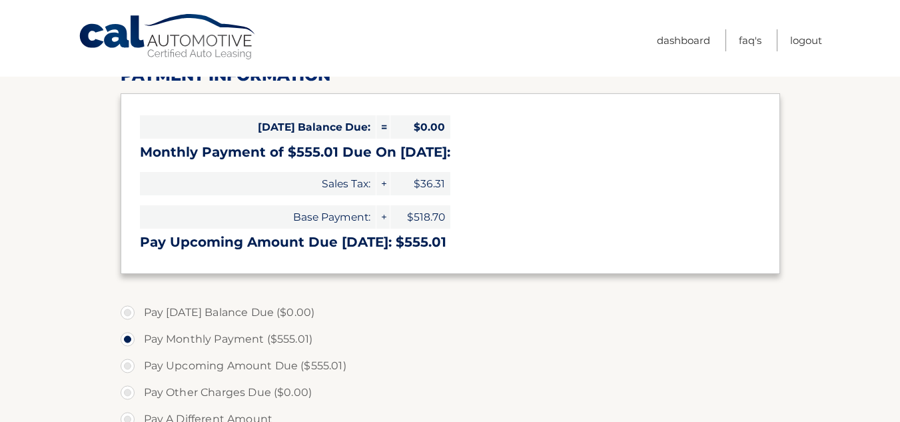
scroll to position [0, 0]
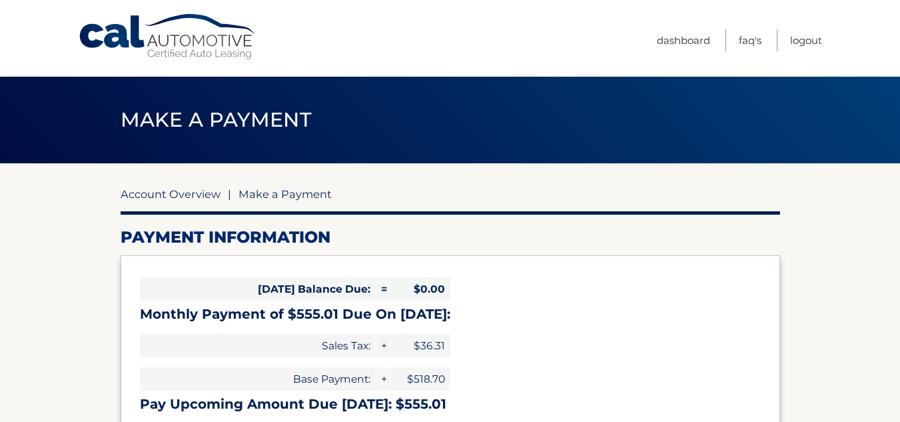
click at [193, 192] on link "Account Overview" at bounding box center [171, 193] width 100 height 13
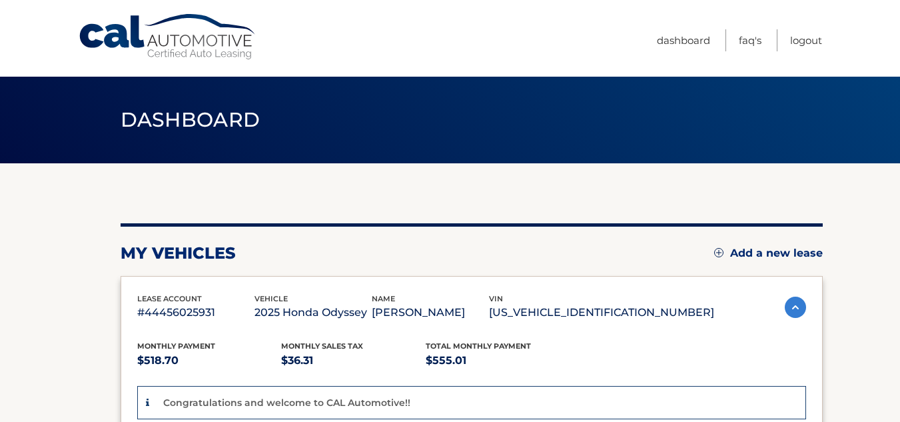
scroll to position [368, 0]
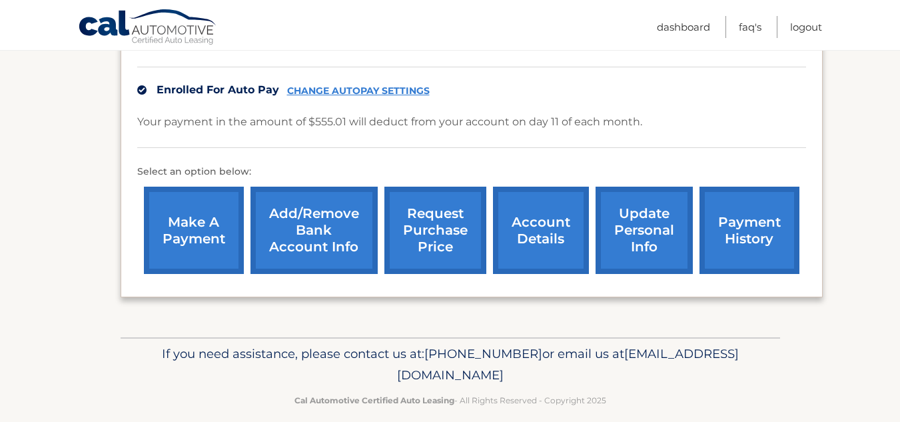
click at [392, 92] on link "CHANGE AUTOPAY SETTINGS" at bounding box center [358, 90] width 143 height 11
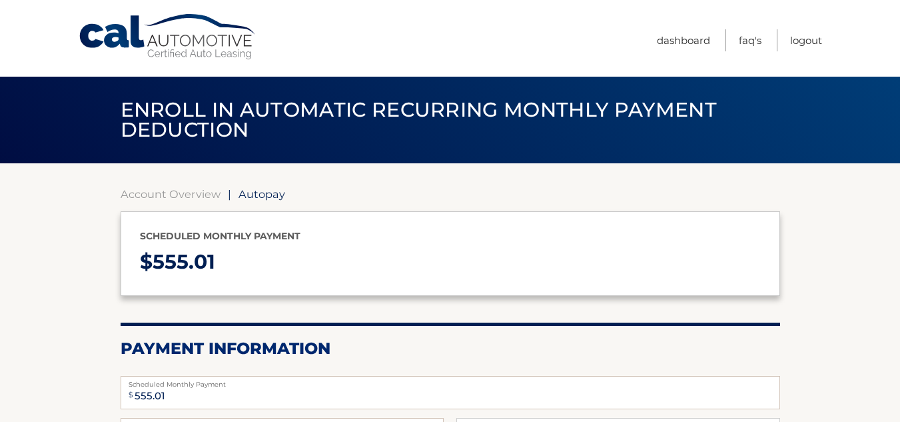
select select "NGMzOTEzZDgtOGVlMy00YjdiLTkyNGQtYmY1M2NlZGRmYzRj"
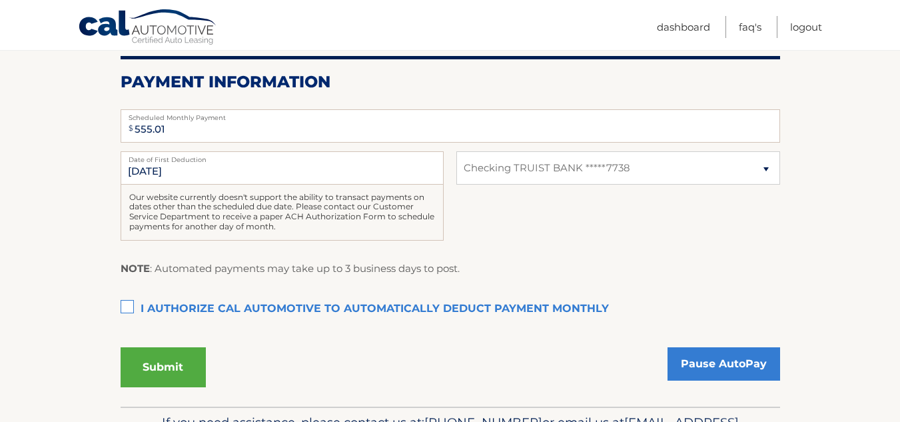
scroll to position [302, 0]
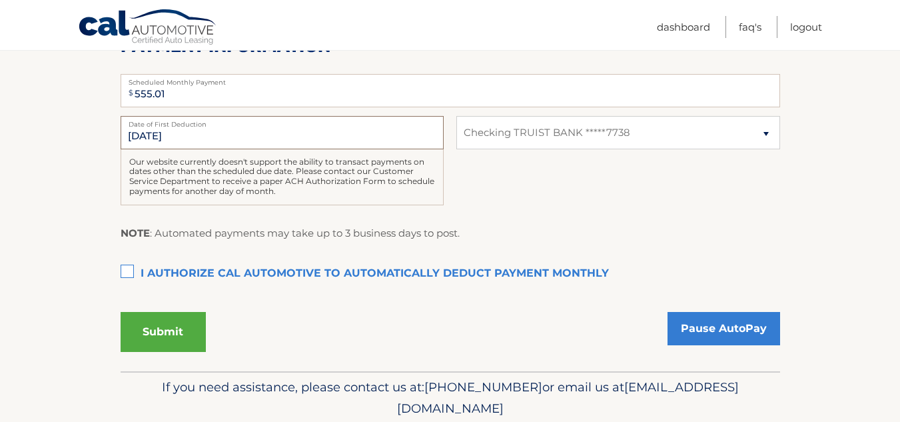
click at [194, 146] on input "[DATE]" at bounding box center [282, 132] width 323 height 33
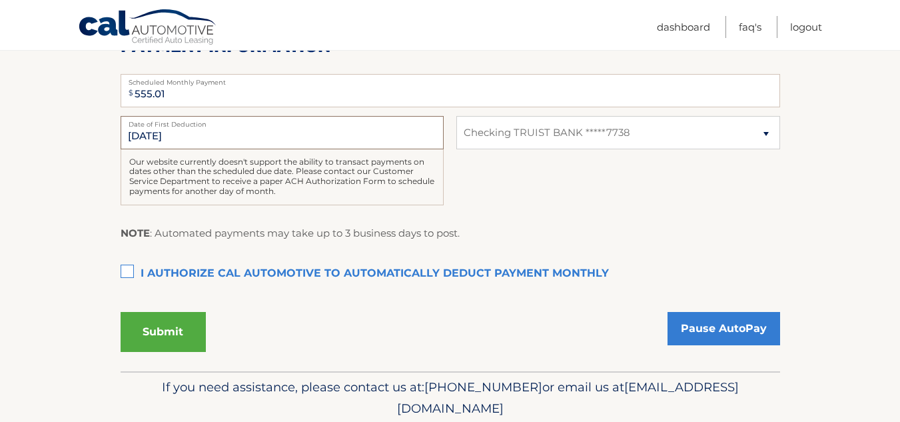
click at [194, 146] on input "[DATE]" at bounding box center [282, 132] width 323 height 33
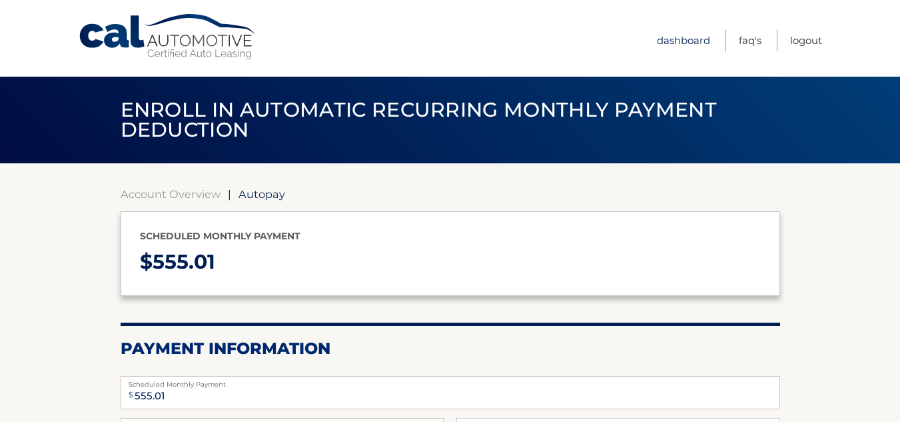
click at [660, 43] on link "Dashboard" at bounding box center [683, 40] width 53 height 22
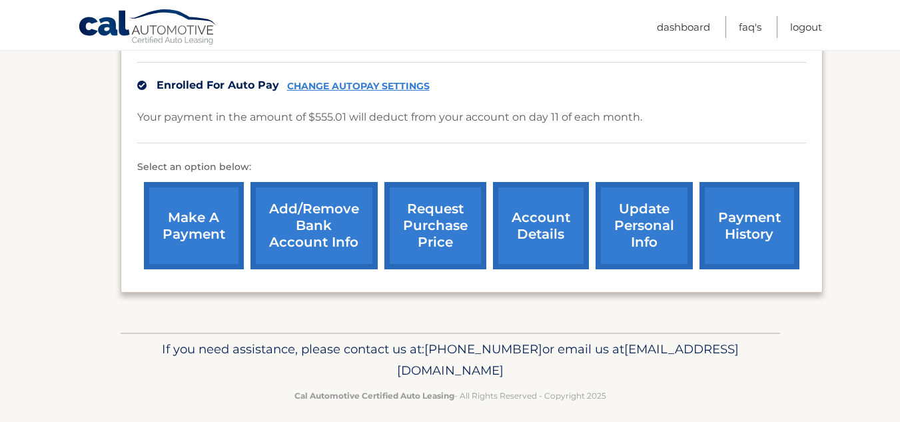
scroll to position [385, 0]
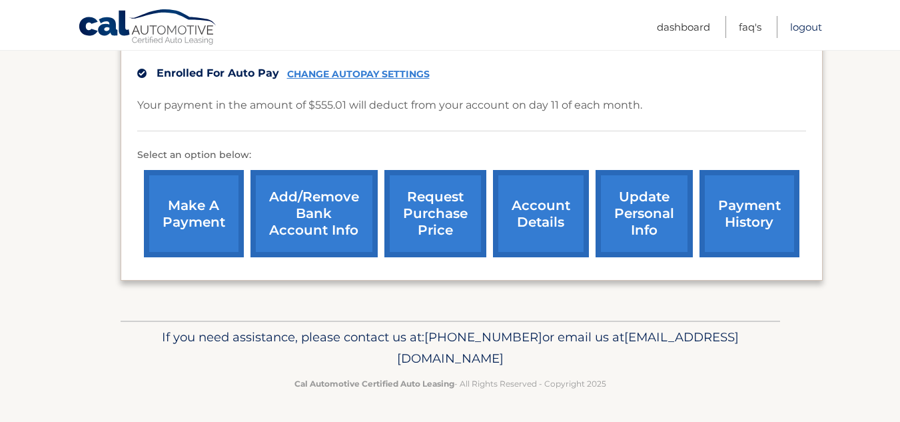
click at [819, 33] on link "Logout" at bounding box center [806, 27] width 32 height 22
